Goal: Check status: Check status

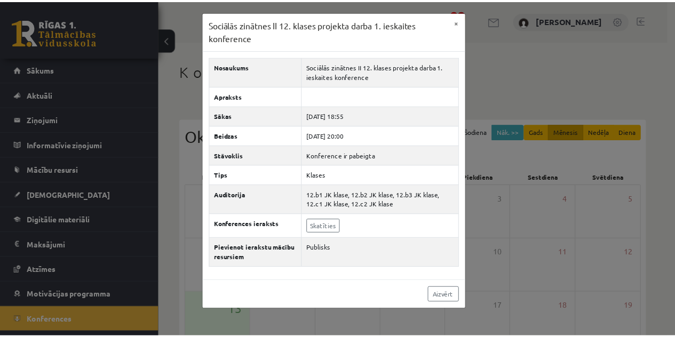
scroll to position [91, 0]
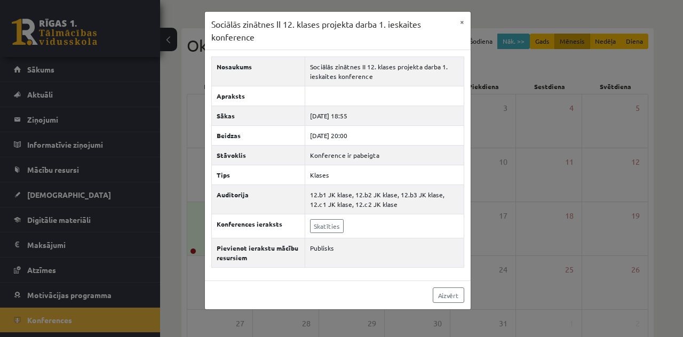
click at [71, 87] on div "Sociālās zinātnes II 12. klases projekta darba 1. ieskaites konference × Nosauk…" at bounding box center [341, 168] width 683 height 337
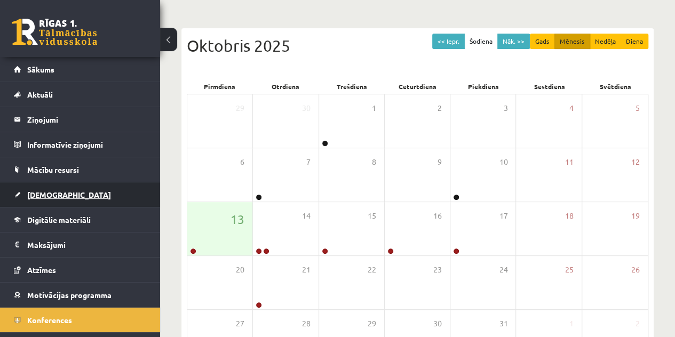
click at [66, 191] on link "[DEMOGRAPHIC_DATA]" at bounding box center [80, 194] width 133 height 25
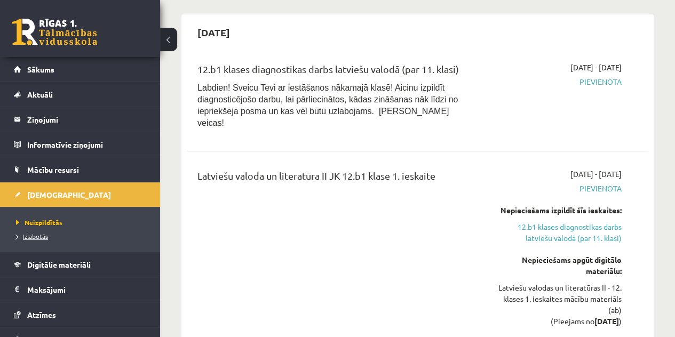
click at [43, 232] on span "Izlabotās" at bounding box center [32, 236] width 32 height 9
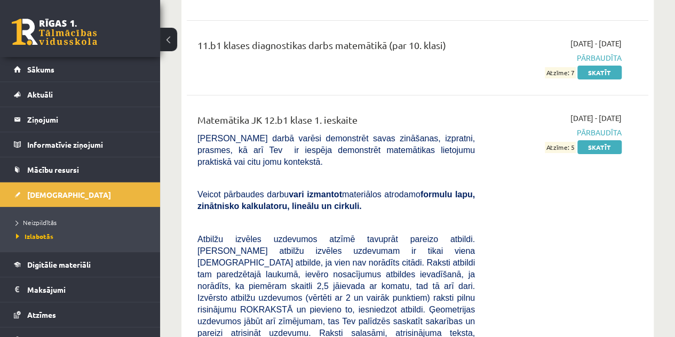
scroll to position [4264, 0]
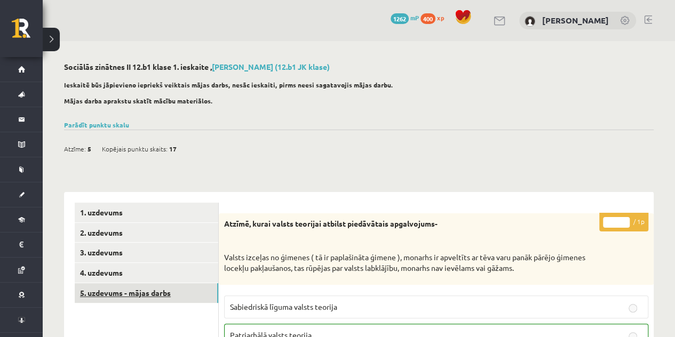
click at [119, 292] on link "5. uzdevums - mājas darbs" at bounding box center [146, 293] width 143 height 20
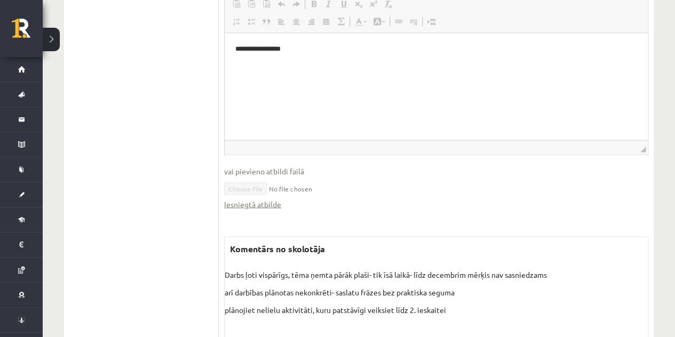
scroll to position [972, 0]
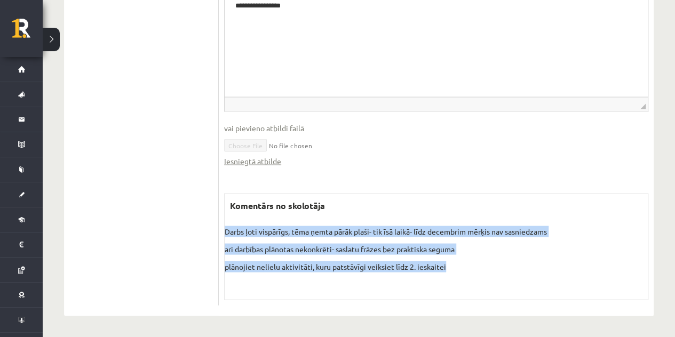
drag, startPoint x: 224, startPoint y: 227, endPoint x: 501, endPoint y: 288, distance: 283.9
click at [501, 288] on div "Komentārs no skolotāja Darbs ļoti vispārīgs, tēma ņemta pārāk plaši- tik īsā la…" at bounding box center [436, 246] width 424 height 107
copy div "Darbs ļoti vispārīgs, tēma ņemta pārāk plaši- tik īsā laikā- līdz decembrim mēr…"
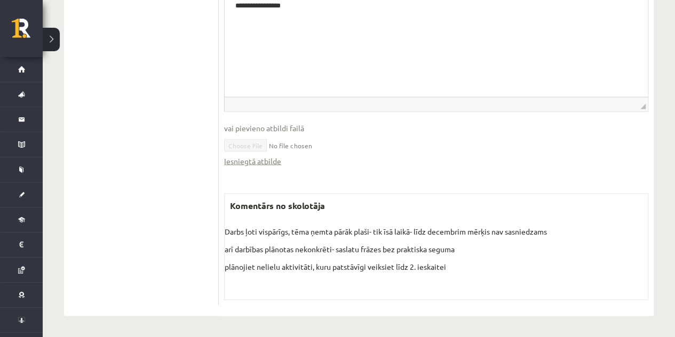
click at [405, 171] on fieldset "**********" at bounding box center [436, 63] width 424 height 228
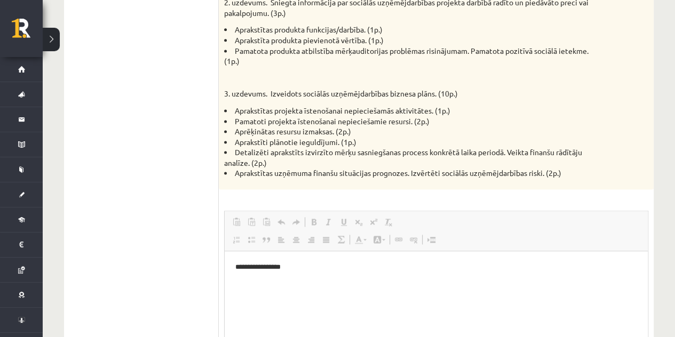
scroll to position [713, 0]
